Goal: Task Accomplishment & Management: Use online tool/utility

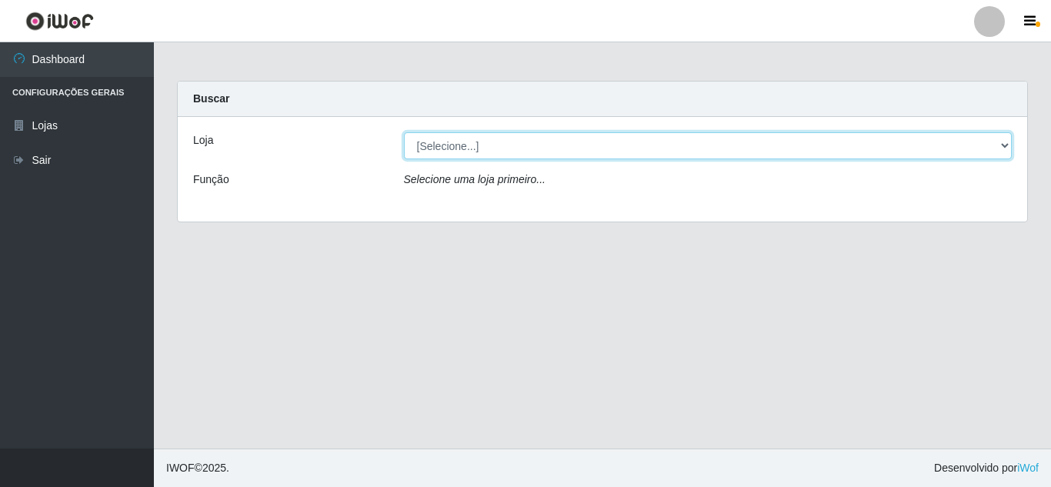
click at [1001, 144] on select "[Selecione...] Rede Compras Supermercados - LOJA 5" at bounding box center [708, 145] width 608 height 27
select select "397"
click at [404, 132] on select "[Selecione...] Rede Compras Supermercados - LOJA 5" at bounding box center [708, 145] width 608 height 27
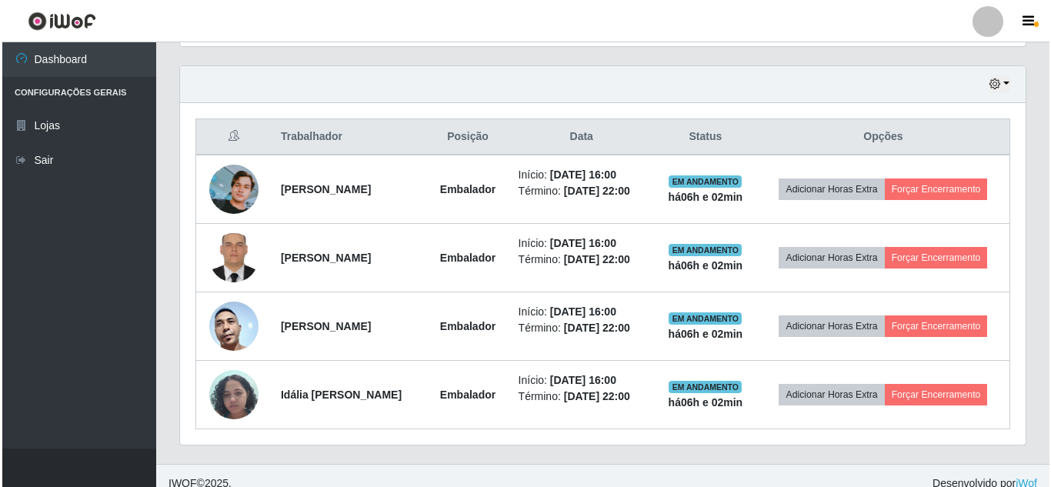
scroll to position [535, 0]
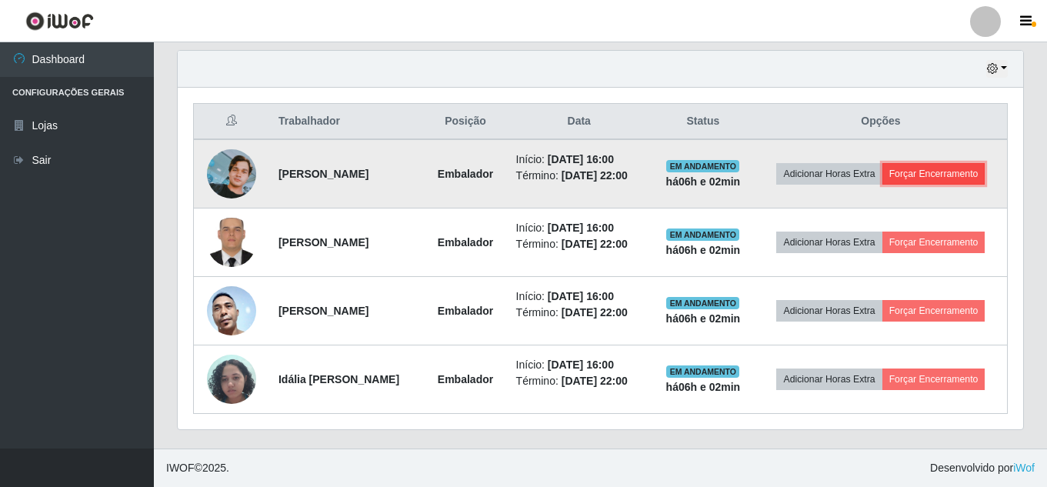
click at [930, 179] on button "Forçar Encerramento" at bounding box center [933, 174] width 103 height 22
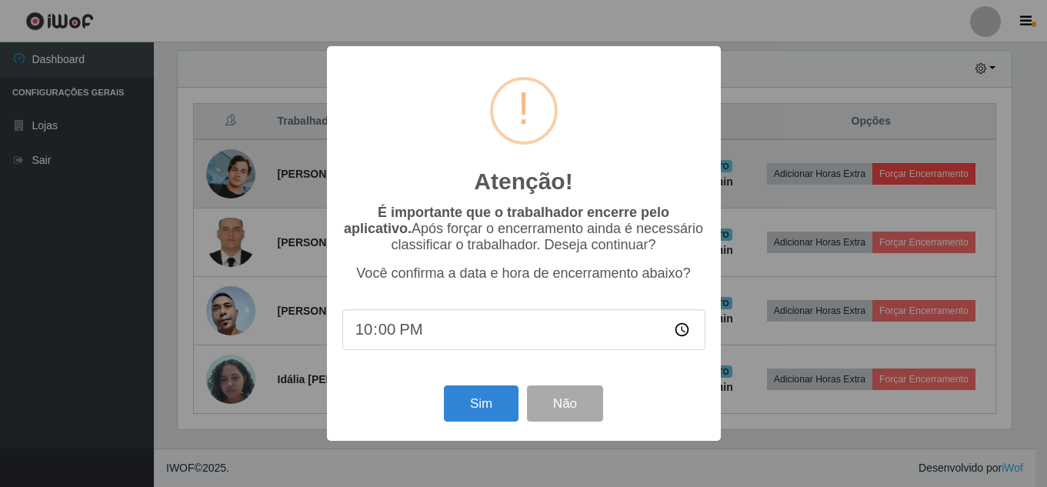
scroll to position [319, 838]
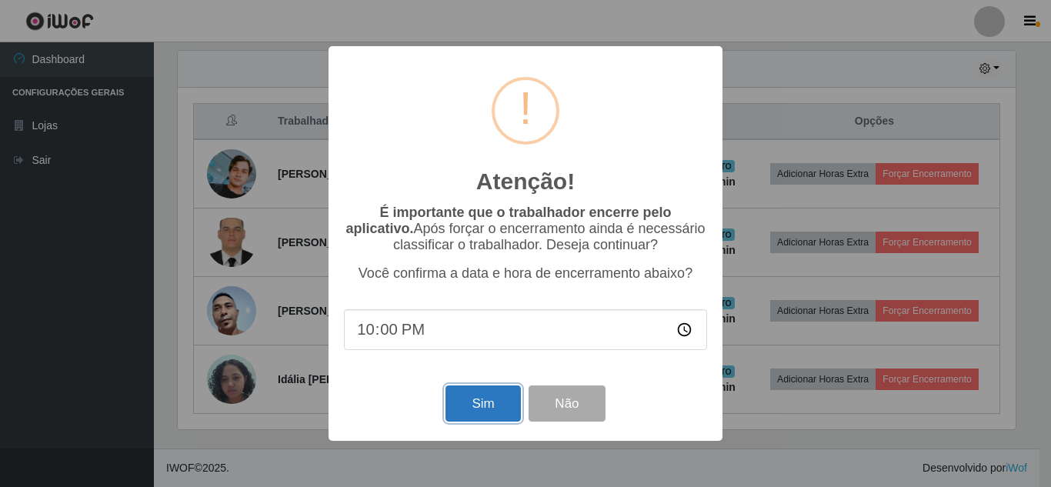
click at [481, 403] on button "Sim" at bounding box center [482, 403] width 75 height 36
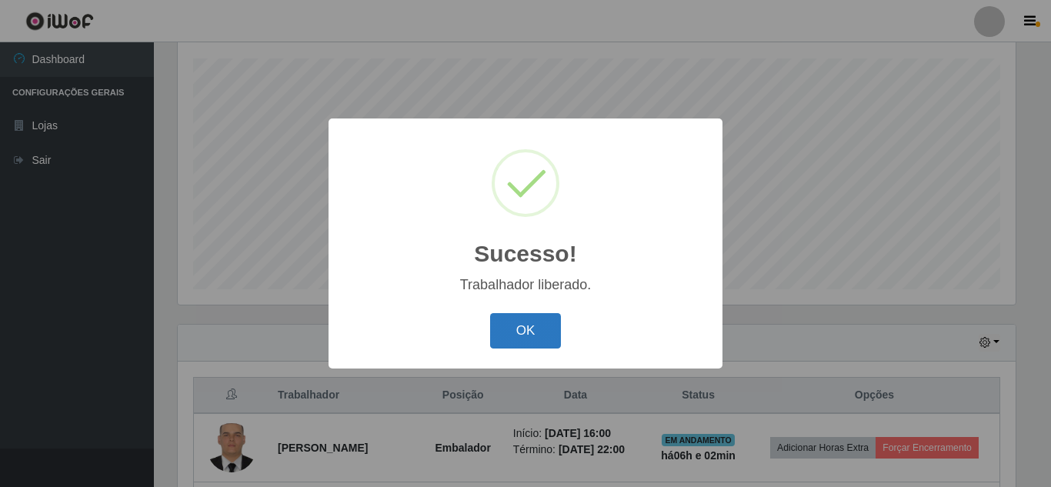
click at [541, 345] on button "OK" at bounding box center [526, 331] width 72 height 36
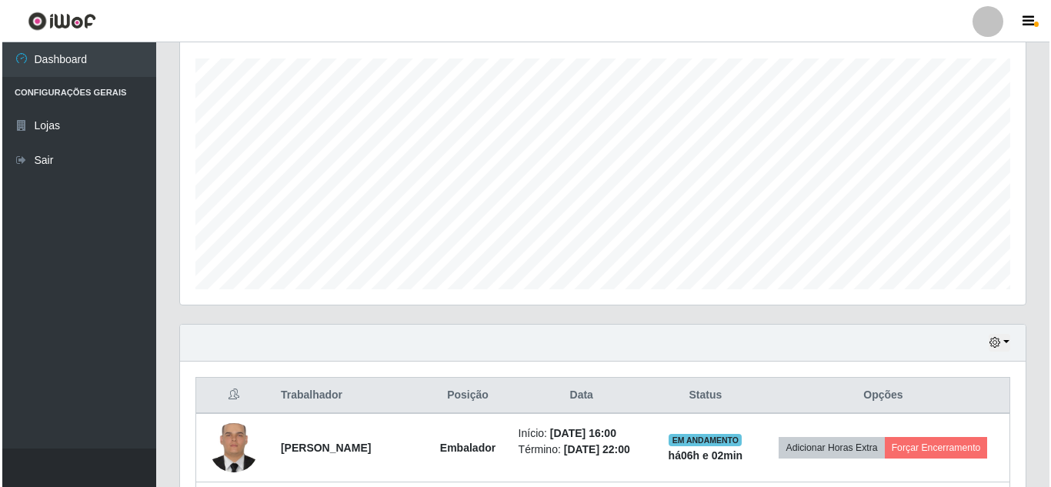
scroll to position [466, 0]
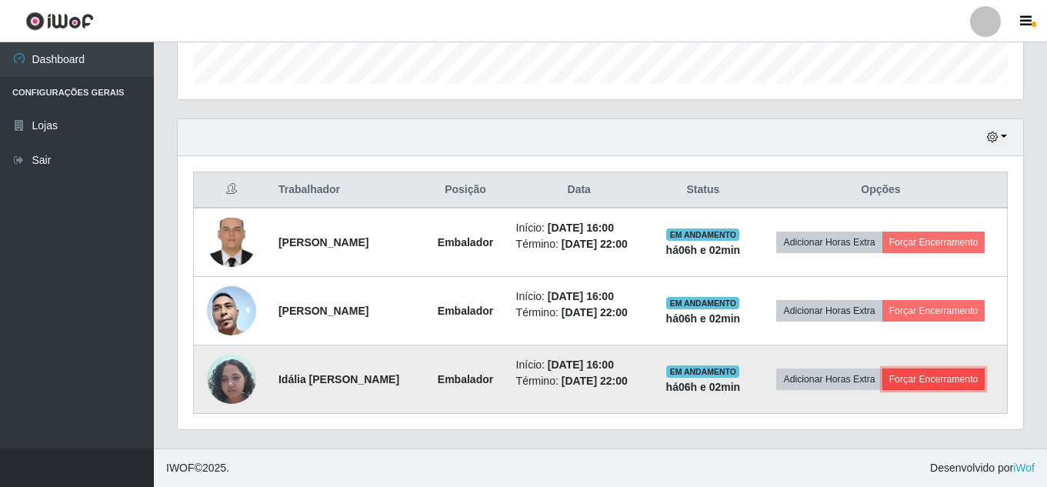
click at [916, 381] on button "Forçar Encerramento" at bounding box center [933, 379] width 103 height 22
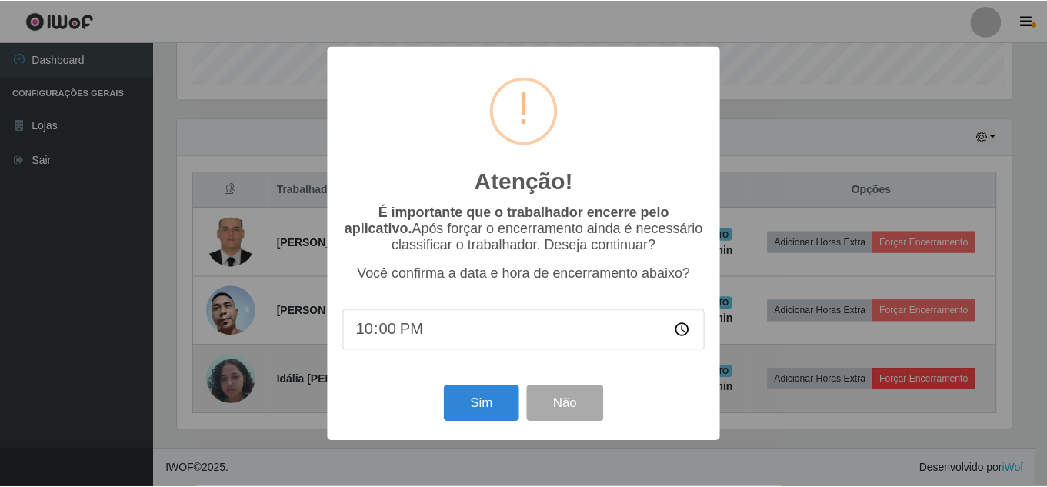
scroll to position [319, 838]
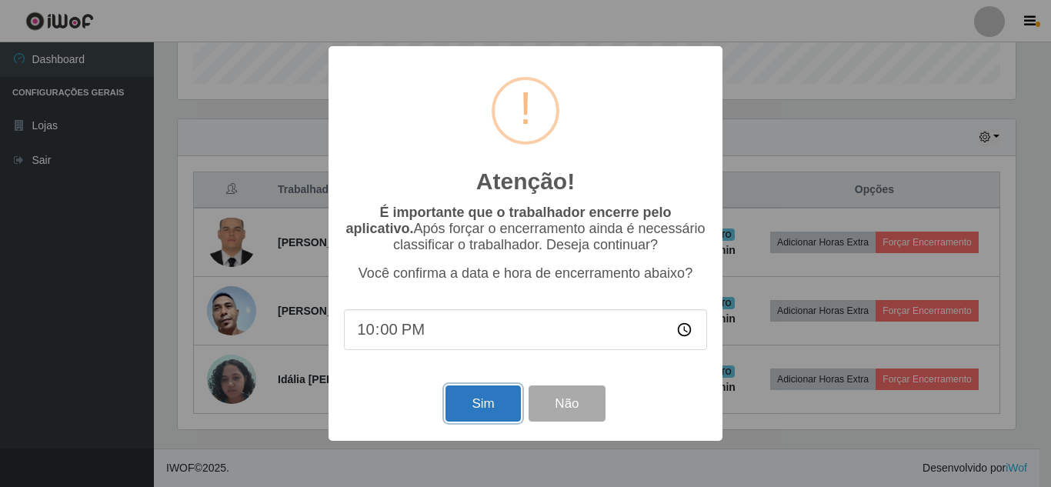
click at [488, 404] on button "Sim" at bounding box center [482, 403] width 75 height 36
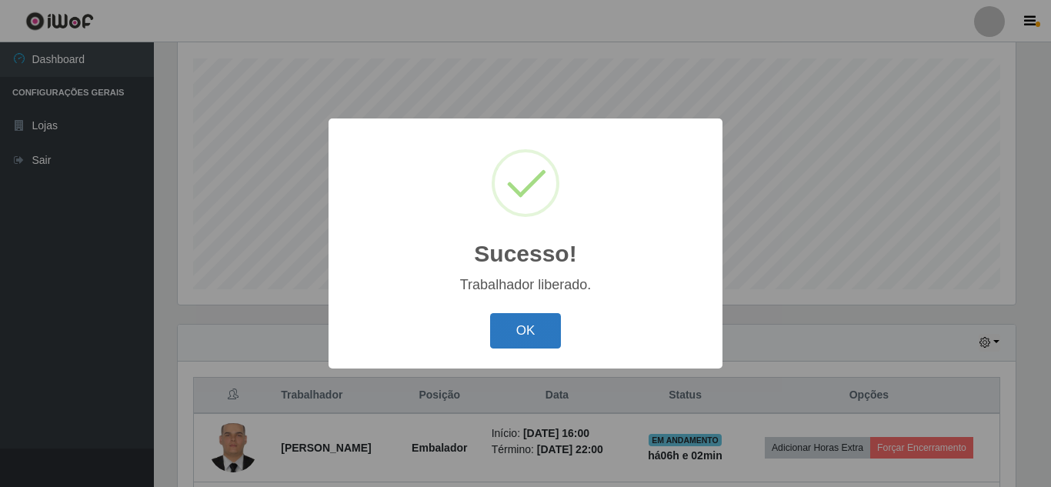
click at [508, 330] on button "OK" at bounding box center [526, 331] width 72 height 36
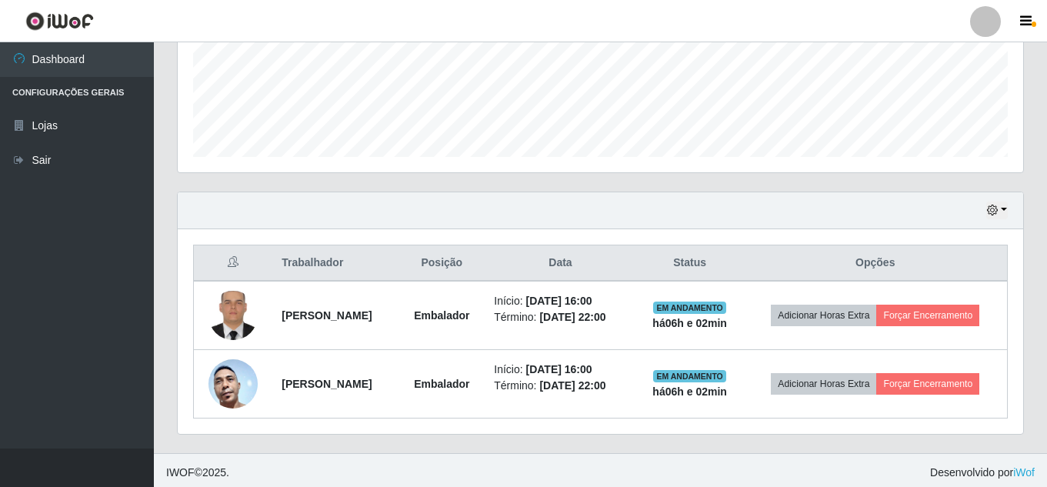
scroll to position [398, 0]
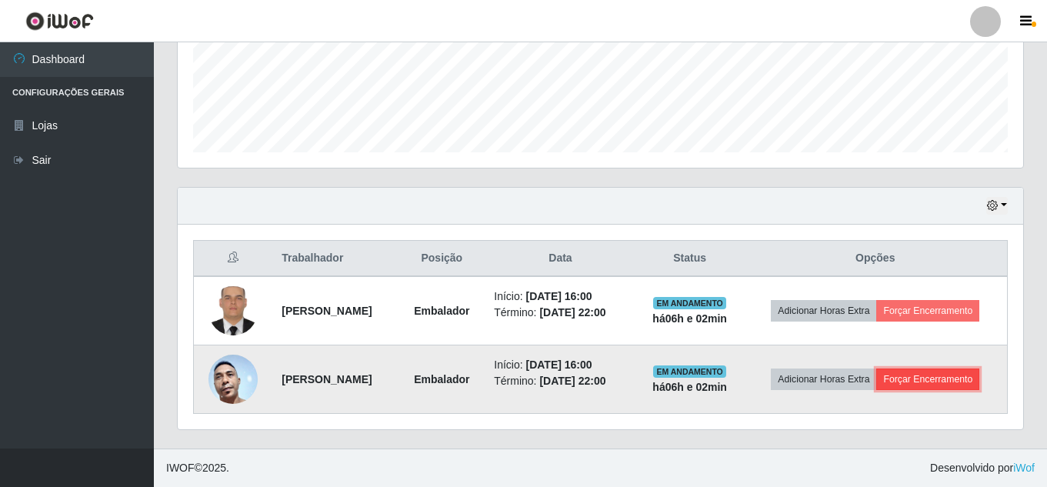
click at [924, 370] on button "Forçar Encerramento" at bounding box center [927, 379] width 103 height 22
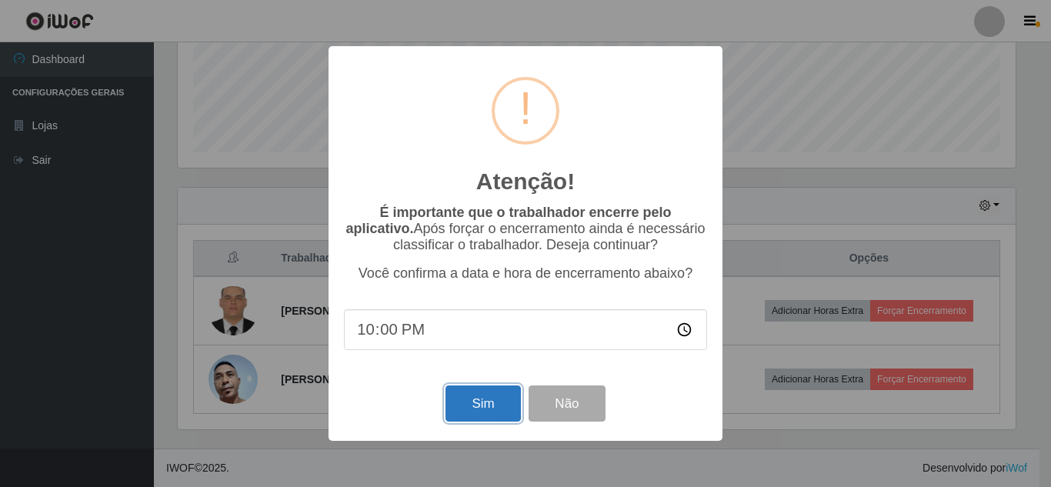
click at [465, 407] on button "Sim" at bounding box center [482, 403] width 75 height 36
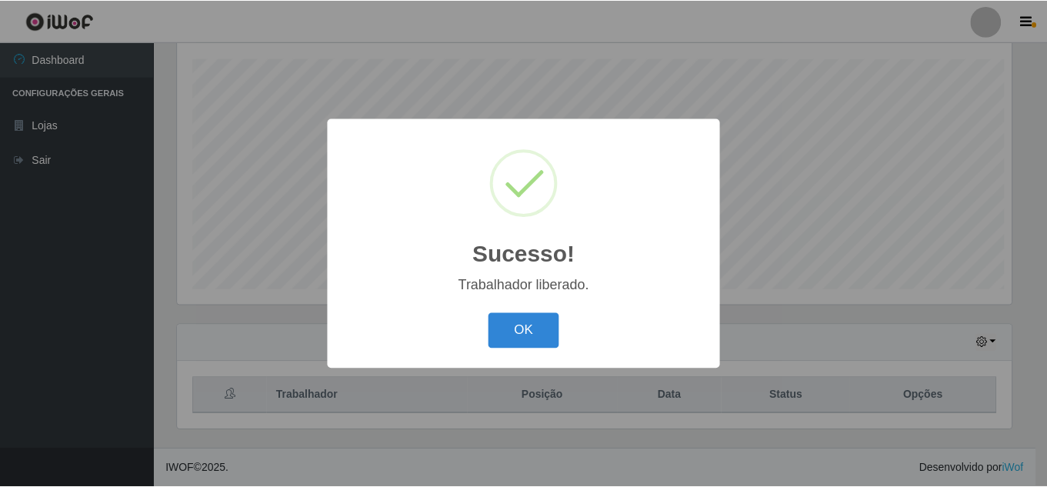
scroll to position [0, 0]
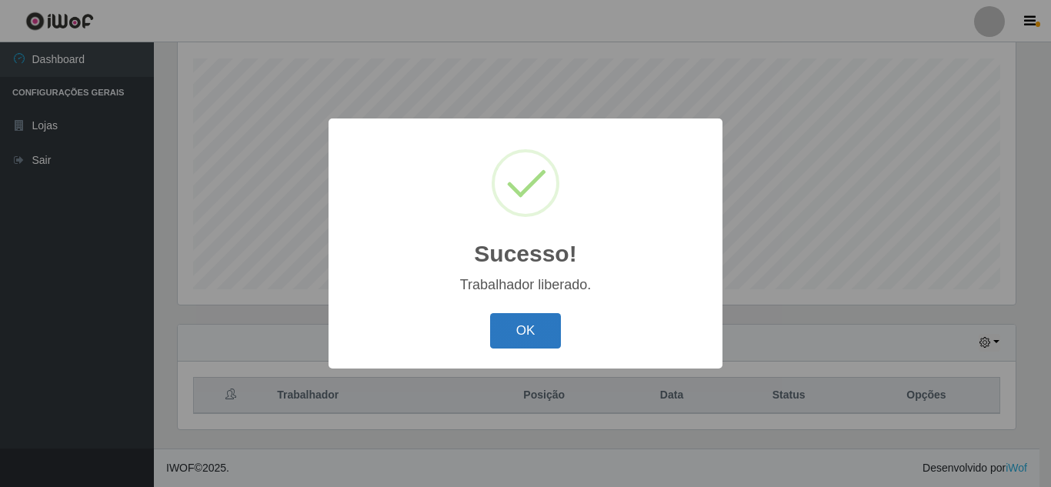
click at [505, 329] on button "OK" at bounding box center [526, 331] width 72 height 36
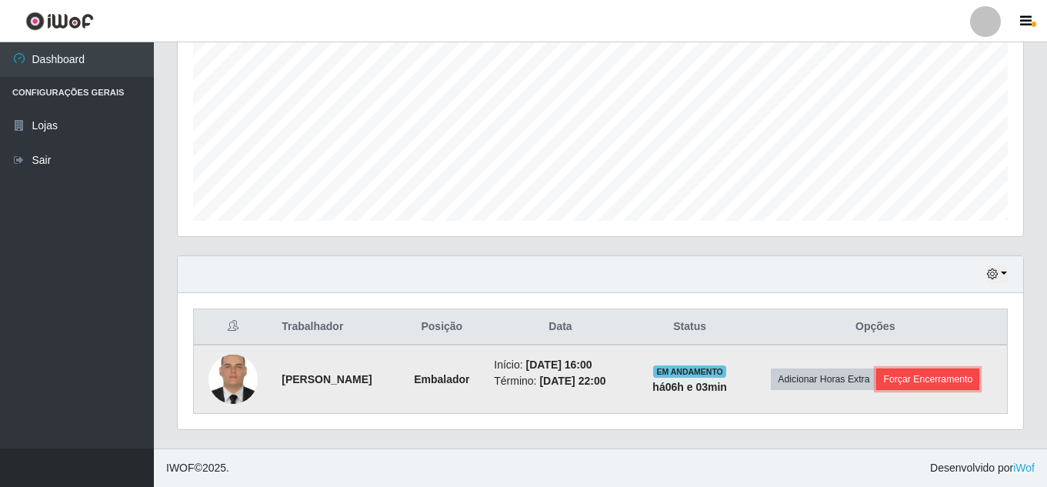
click at [933, 382] on button "Forçar Encerramento" at bounding box center [927, 379] width 103 height 22
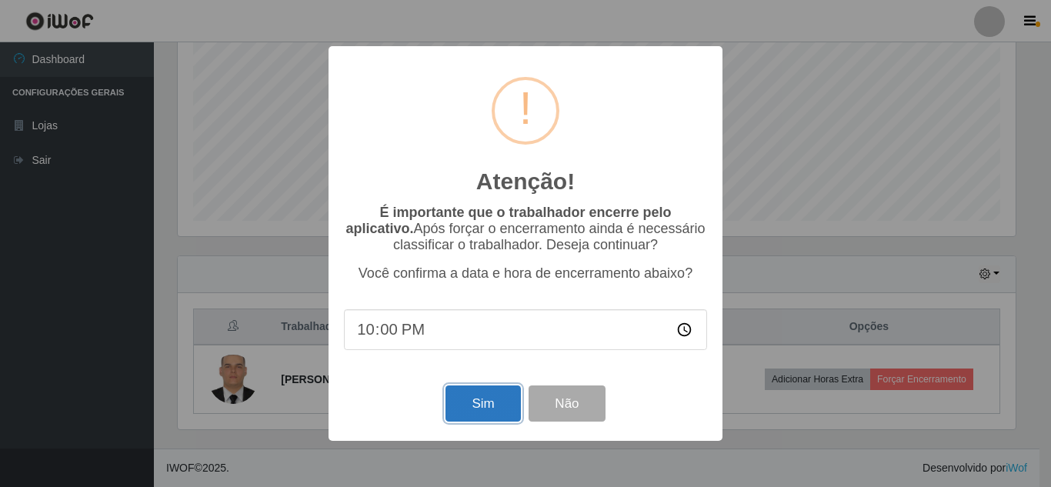
click at [504, 409] on button "Sim" at bounding box center [482, 403] width 75 height 36
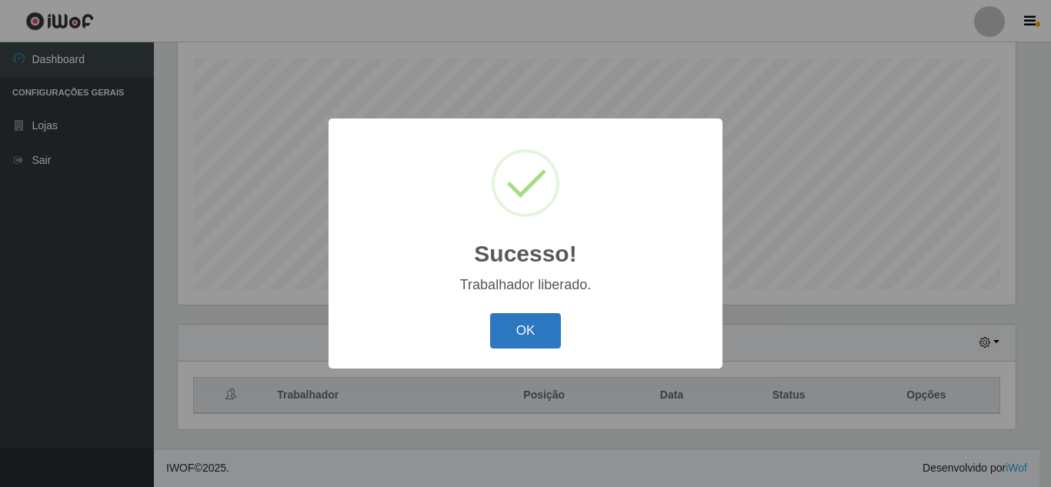
click at [529, 314] on button "OK" at bounding box center [526, 331] width 72 height 36
